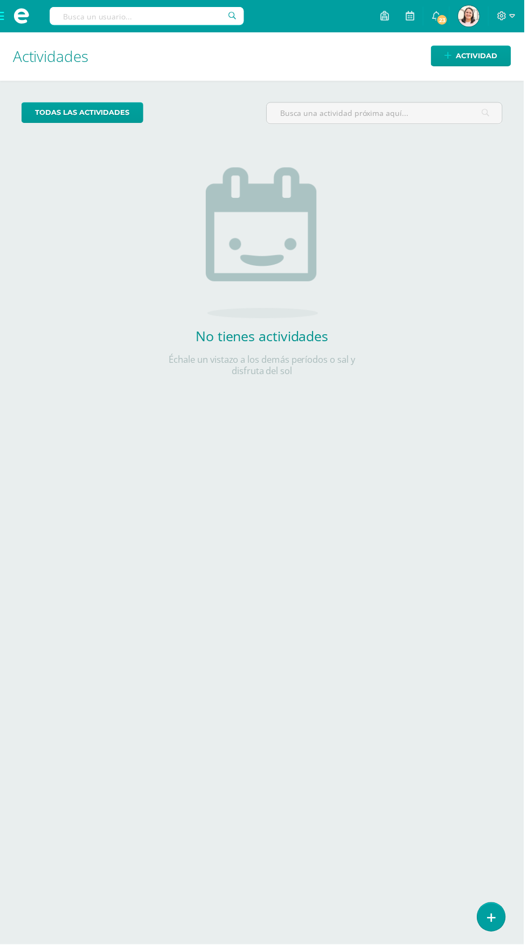
click at [99, 13] on input "text" at bounding box center [148, 16] width 196 height 18
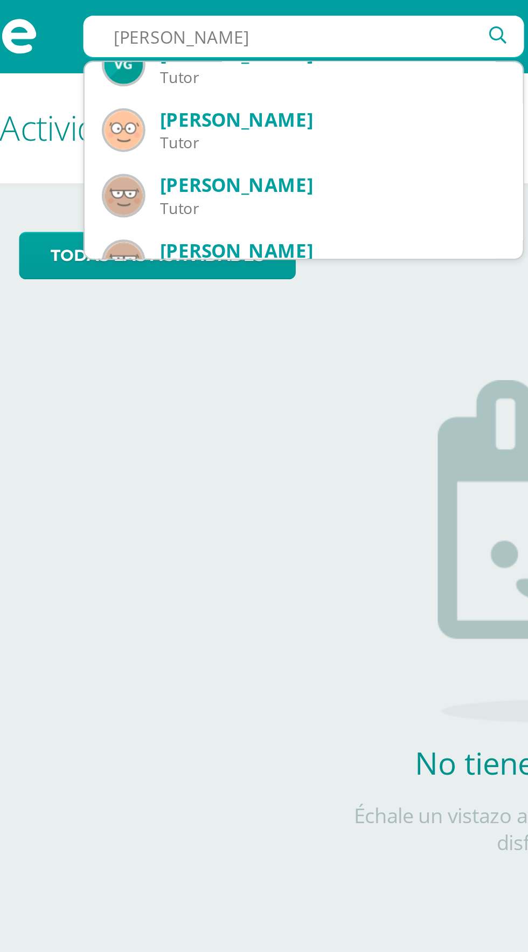
scroll to position [42, 0]
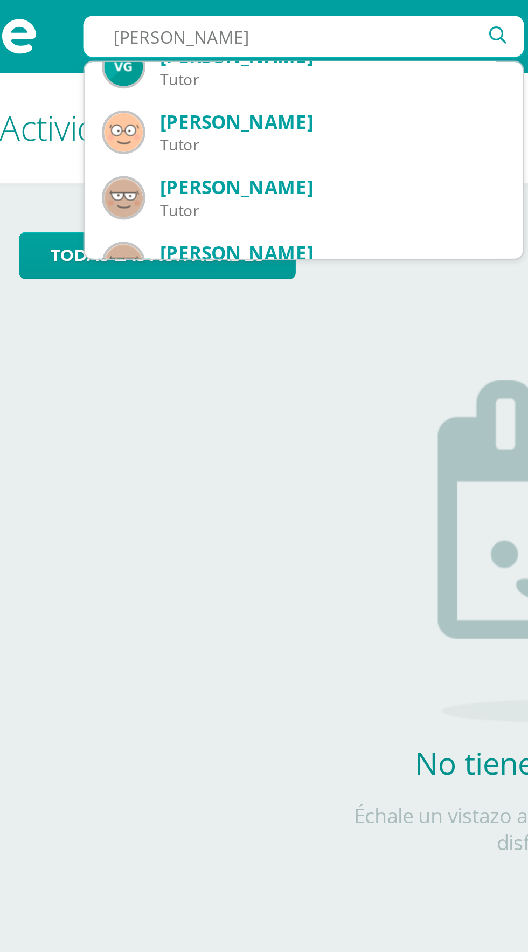
click at [82, 15] on input "Ian" at bounding box center [148, 16] width 196 height 18
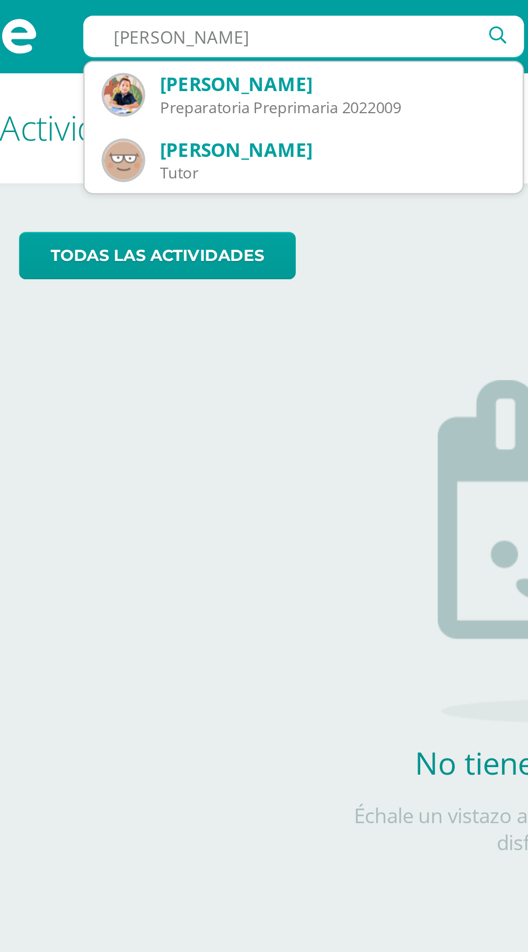
scroll to position [0, 0]
type input "Ian campollo"
click at [102, 42] on div "[PERSON_NAME]" at bounding box center [160, 37] width 153 height 11
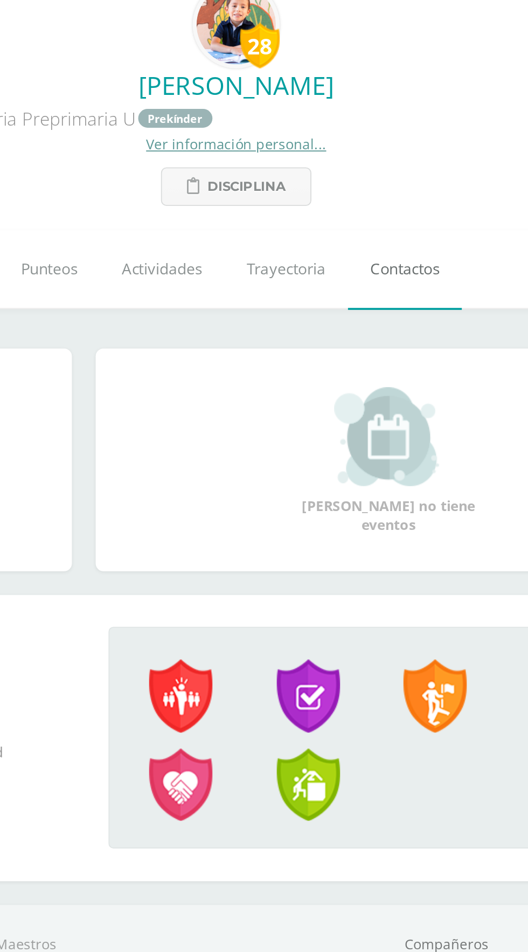
click at [367, 233] on span "Contactos" at bounding box center [357, 231] width 38 height 11
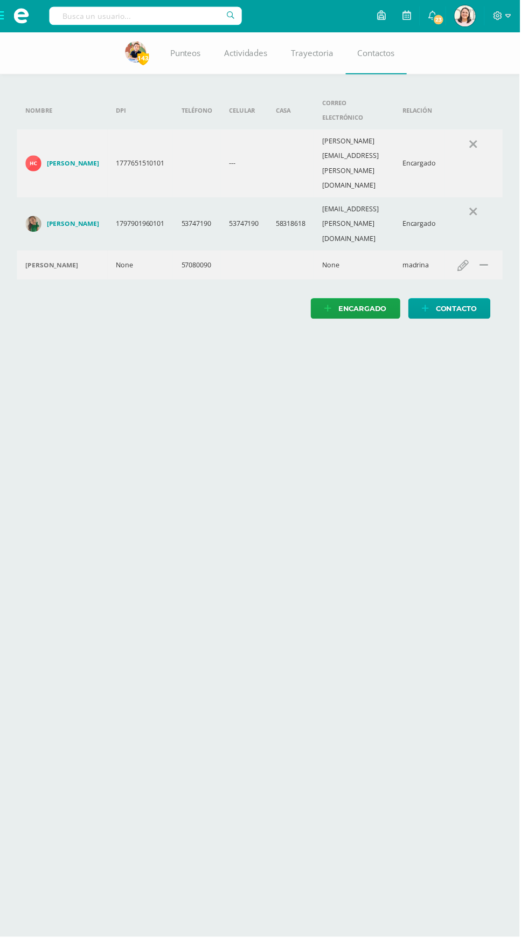
click at [69, 162] on h4 "[PERSON_NAME]" at bounding box center [73, 166] width 53 height 9
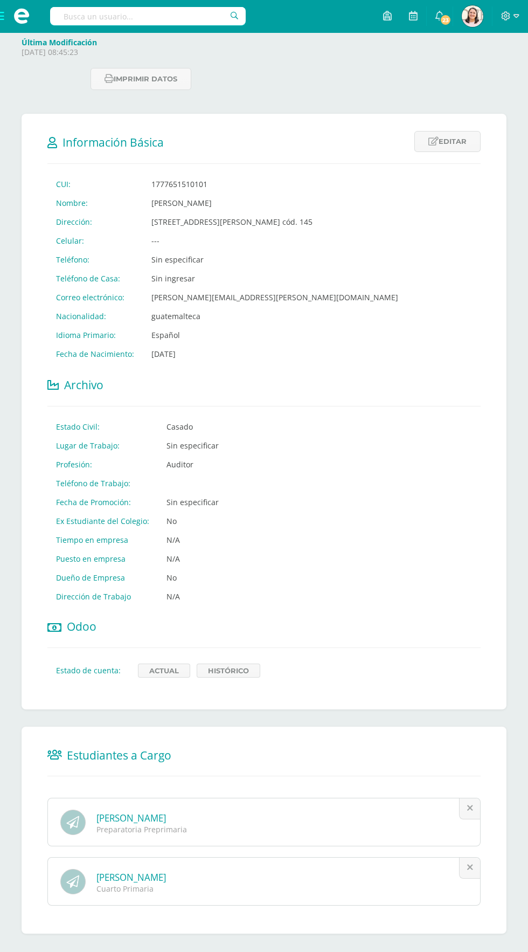
scroll to position [197, 0]
